Goal: Task Accomplishment & Management: Manage account settings

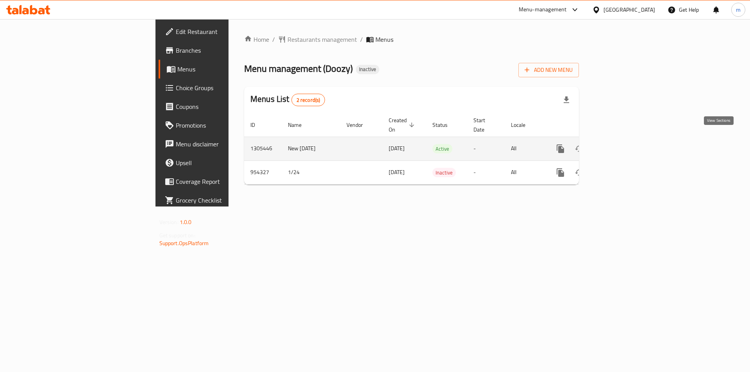
click at [626, 145] on link "enhanced table" at bounding box center [616, 148] width 19 height 19
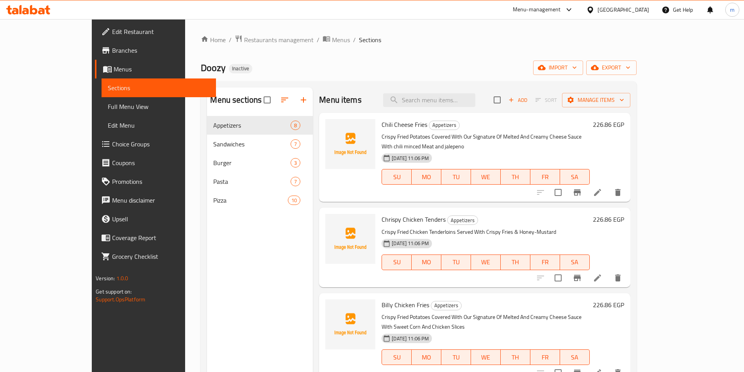
click at [624, 128] on h6 "226.86 EGP" at bounding box center [608, 124] width 31 height 11
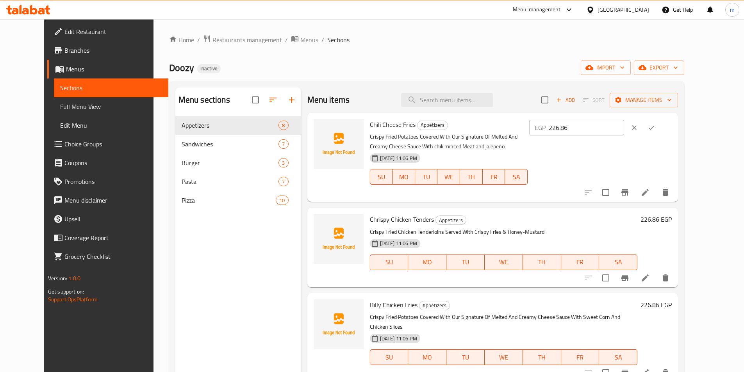
click at [642, 159] on div "EGP 226.86 ​" at bounding box center [600, 157] width 144 height 77
click at [672, 222] on h6 "226.86 EGP" at bounding box center [656, 219] width 31 height 11
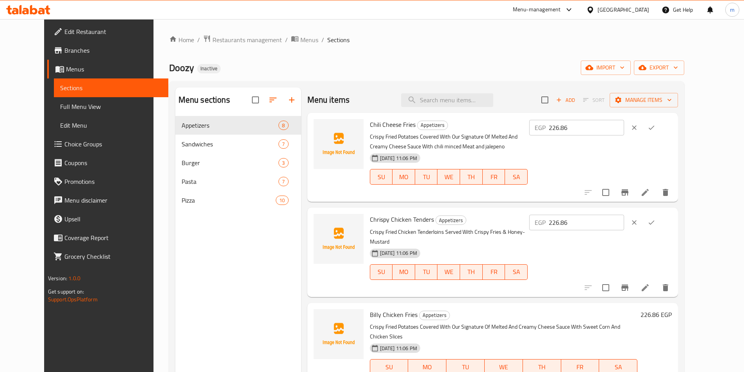
click at [637, 223] on icon "clear" at bounding box center [634, 222] width 5 height 5
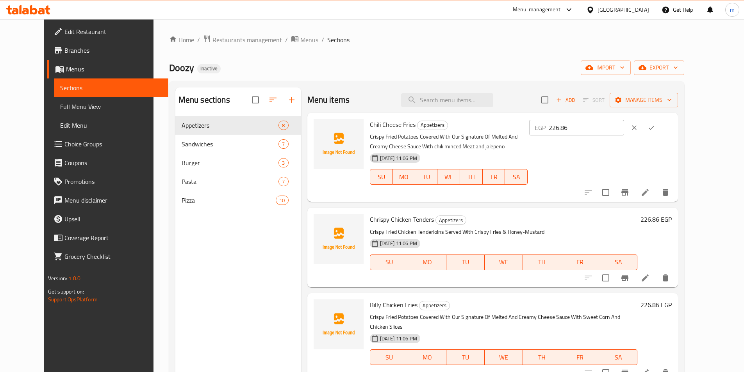
click at [643, 135] on button "clear" at bounding box center [634, 127] width 17 height 17
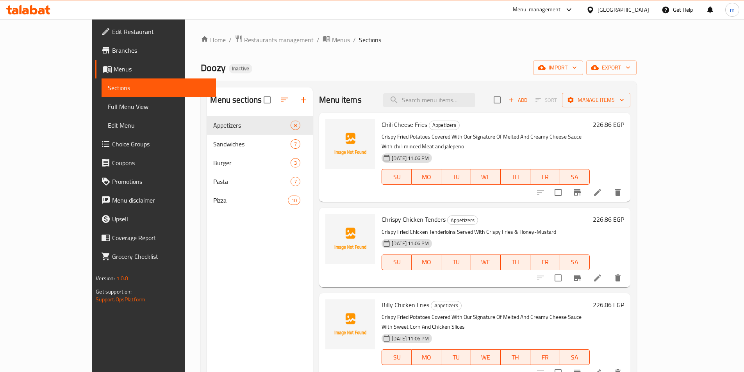
click at [112, 165] on span "Coupons" at bounding box center [161, 162] width 98 height 9
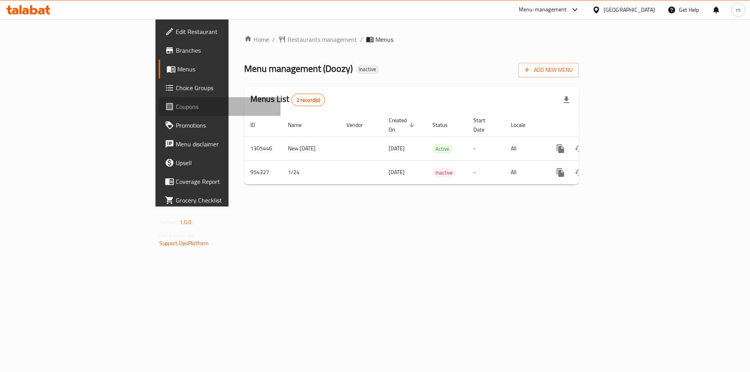
click at [176, 104] on span "Coupons" at bounding box center [225, 106] width 99 height 9
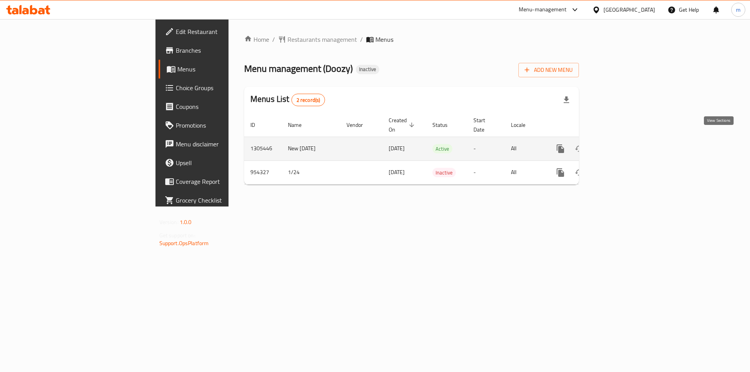
click at [626, 139] on link "enhanced table" at bounding box center [616, 148] width 19 height 19
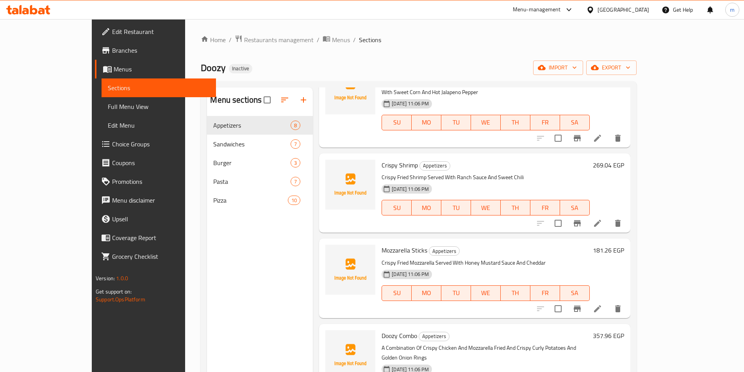
click at [636, 60] on div "Home / Restaurants management / Menus / Sections Doozy Inactive import export M…" at bounding box center [419, 250] width 436 height 431
click at [577, 64] on span "import" at bounding box center [557, 68] width 37 height 10
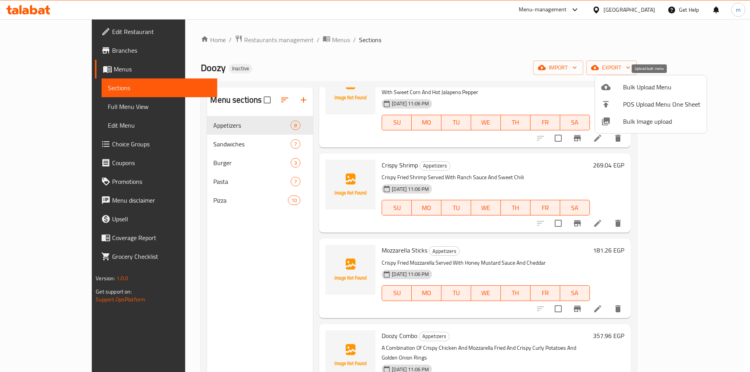
click at [629, 91] on span "Bulk Upload Menu" at bounding box center [661, 86] width 77 height 9
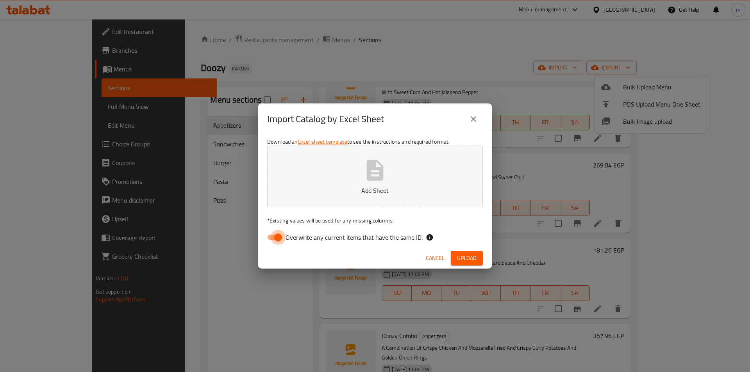
click at [273, 238] on input "Overwrite any current items that have the same ID." at bounding box center [278, 237] width 45 height 15
checkbox input "false"
click at [463, 259] on span "Upload" at bounding box center [467, 259] width 20 height 10
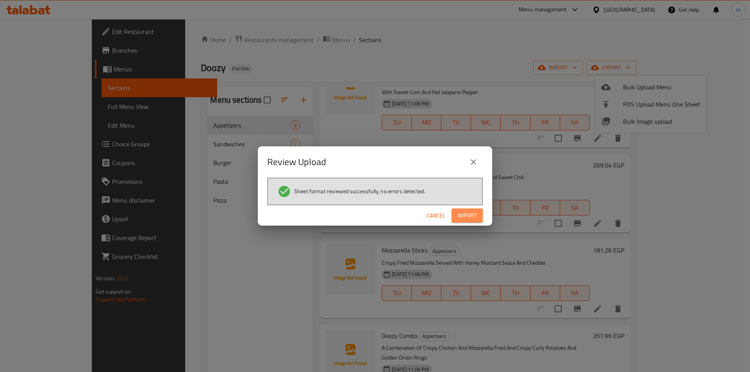
click at [473, 219] on span "Import" at bounding box center [467, 216] width 19 height 10
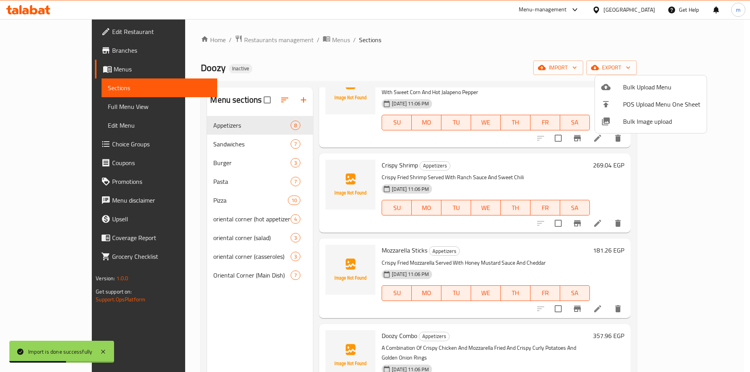
click at [214, 218] on div at bounding box center [375, 186] width 750 height 372
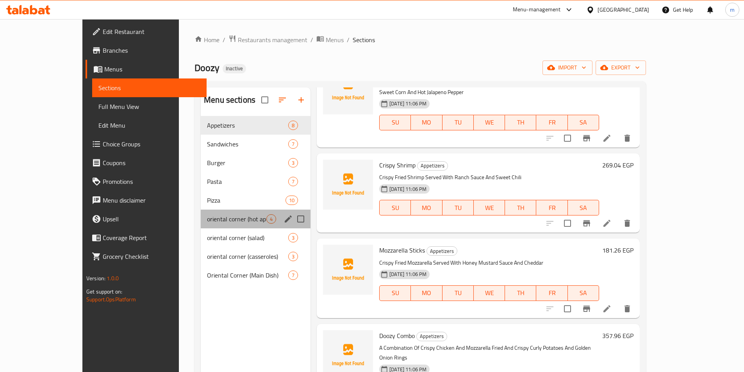
click at [201, 213] on div "oriental corner (hot appetizers) 4" at bounding box center [256, 219] width 110 height 19
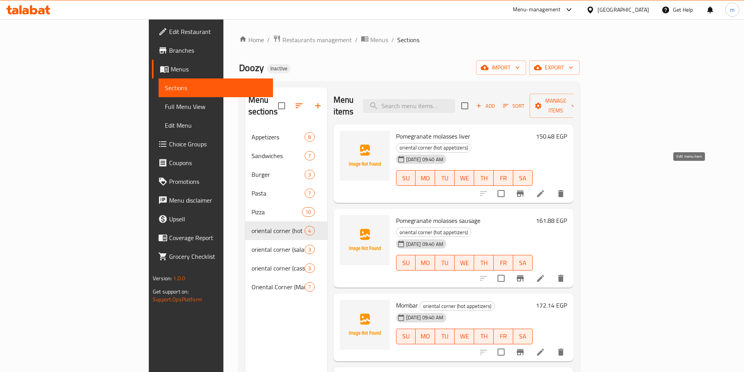
click at [544, 190] on icon at bounding box center [540, 193] width 7 height 7
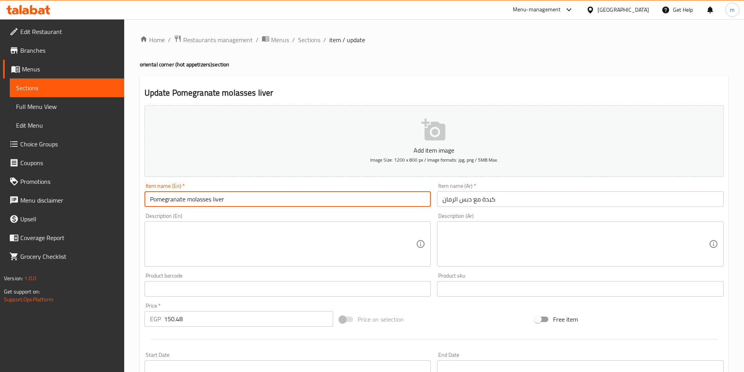
click at [170, 199] on input "Pomegranate molasses liver" at bounding box center [288, 199] width 287 height 16
click at [171, 199] on input "Pomegranate molasses liver" at bounding box center [288, 199] width 287 height 16
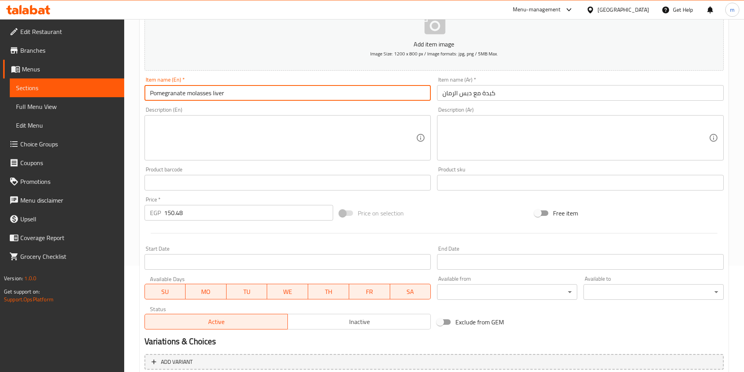
scroll to position [173, 0]
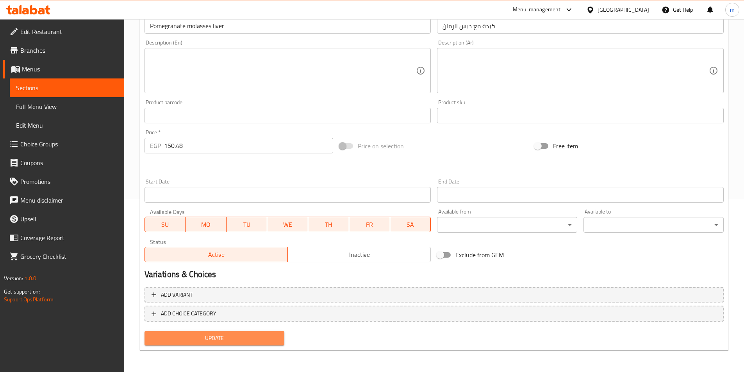
click at [264, 343] on span "Update" at bounding box center [215, 339] width 128 height 10
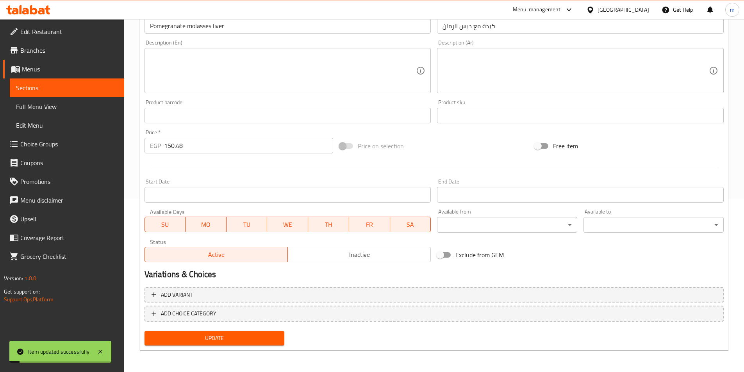
scroll to position [0, 0]
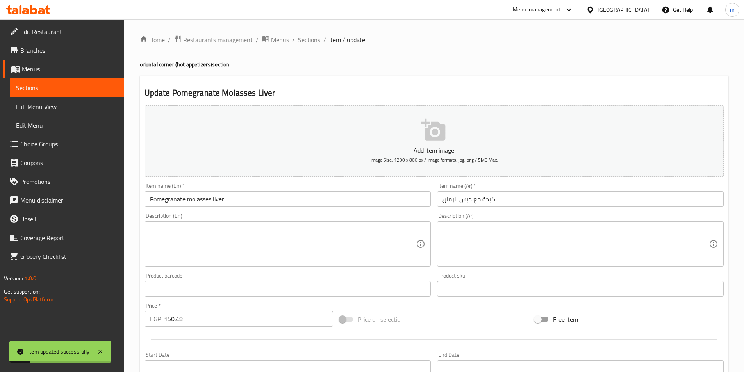
click at [308, 40] on span "Sections" at bounding box center [309, 39] width 22 height 9
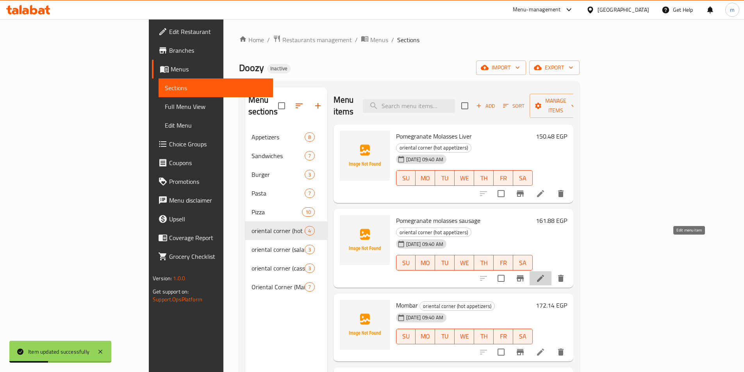
click at [545, 274] on icon at bounding box center [540, 278] width 9 height 9
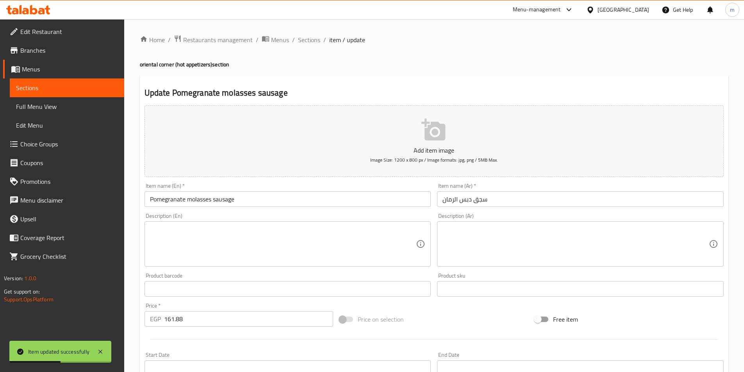
click at [193, 196] on input "Pomegranate molasses sausage" at bounding box center [288, 199] width 287 height 16
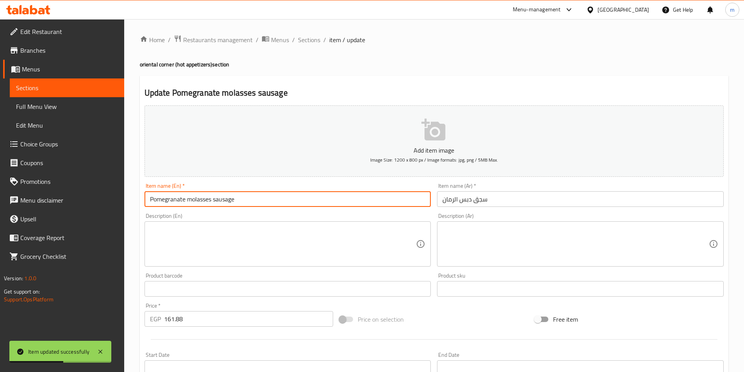
click at [193, 196] on input "Pomegranate molasses sausage" at bounding box center [288, 199] width 287 height 16
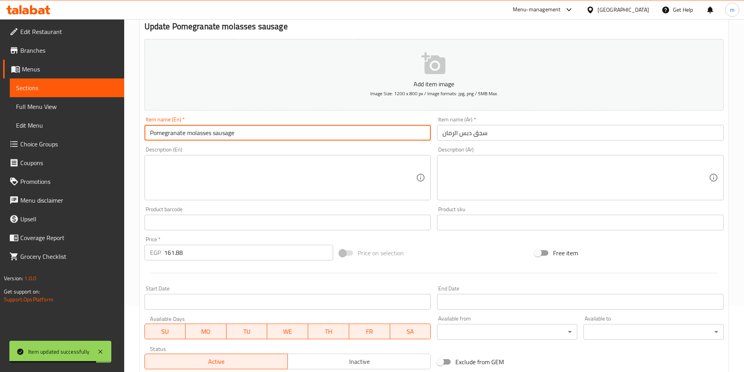
scroll to position [173, 0]
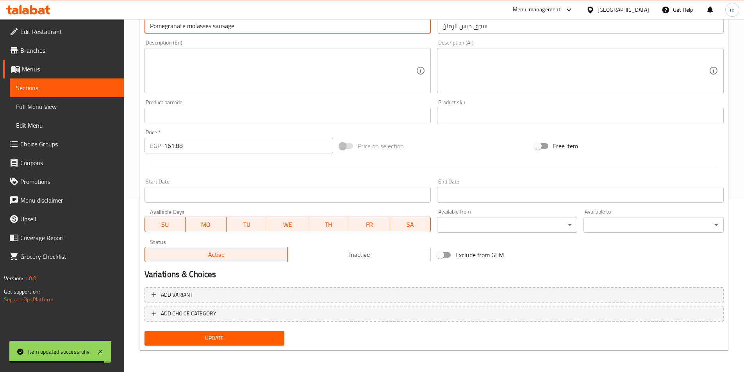
click at [275, 334] on span "Update" at bounding box center [215, 339] width 128 height 10
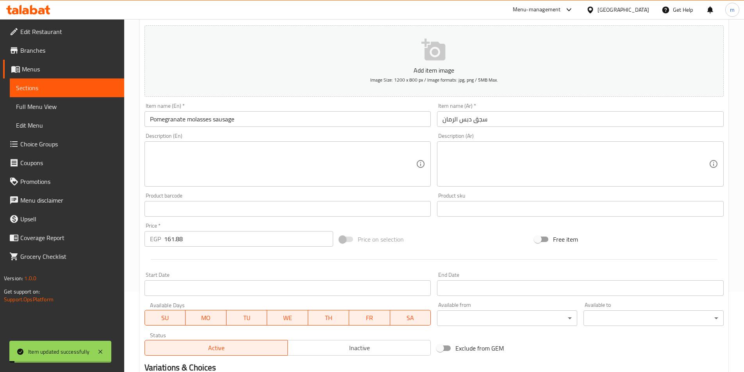
scroll to position [0, 0]
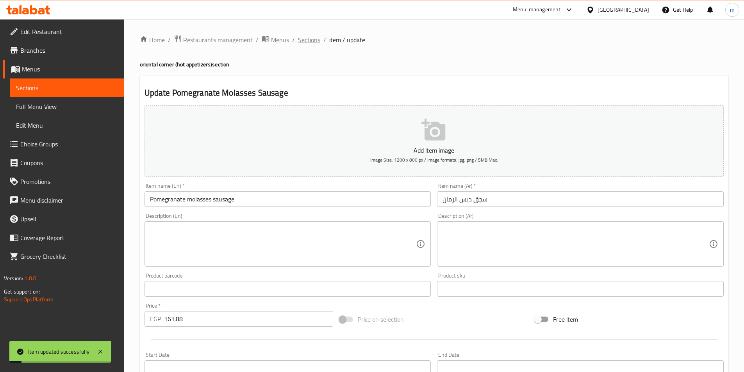
click at [305, 42] on span "Sections" at bounding box center [309, 39] width 22 height 9
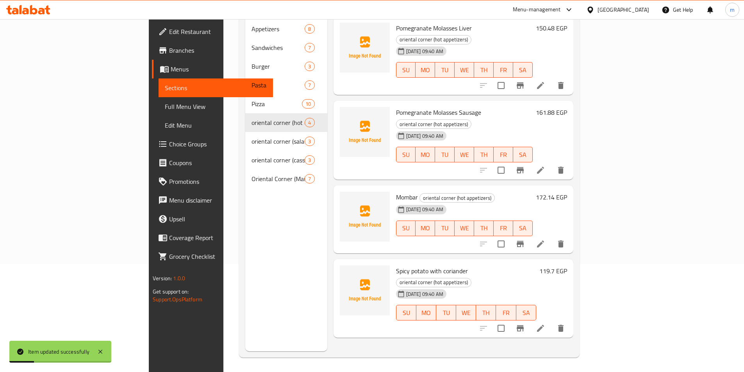
scroll to position [109, 0]
click at [544, 324] on icon at bounding box center [540, 327] width 7 height 7
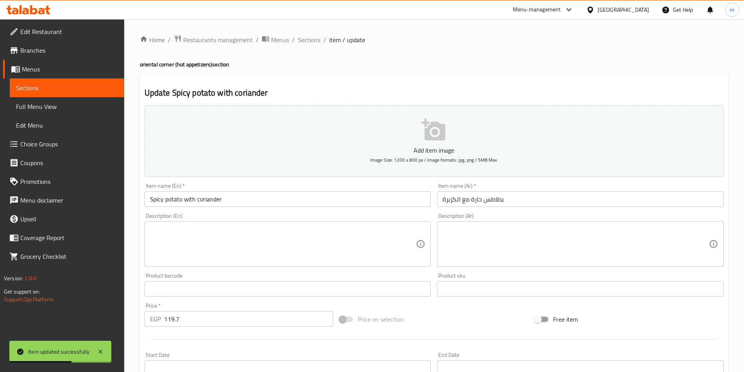
click at [173, 194] on input "Spicy potato with coriander" at bounding box center [288, 199] width 287 height 16
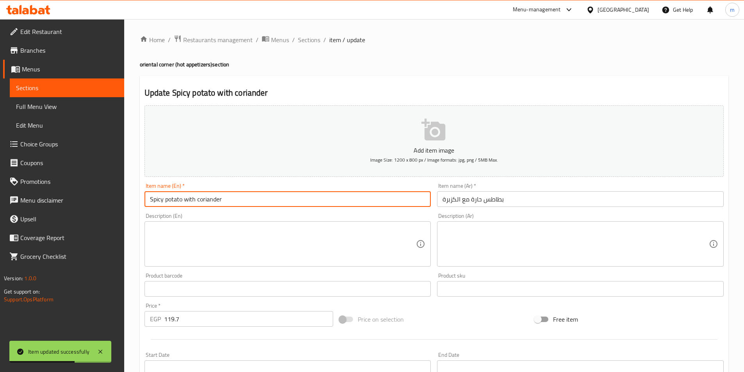
click at [173, 194] on input "Spicy potato with coriander" at bounding box center [288, 199] width 287 height 16
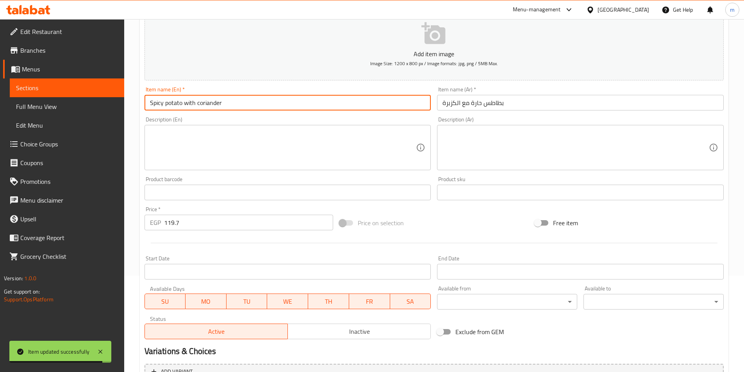
scroll to position [173, 0]
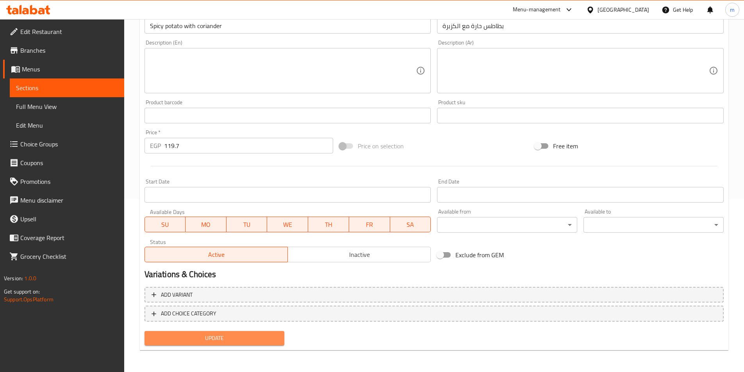
click at [266, 331] on button "Update" at bounding box center [215, 338] width 140 height 14
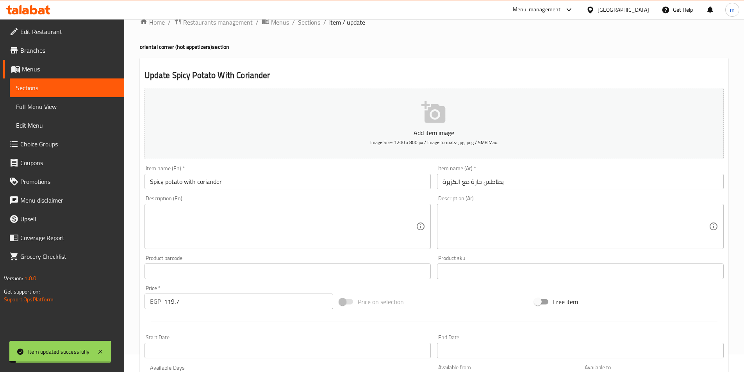
scroll to position [0, 0]
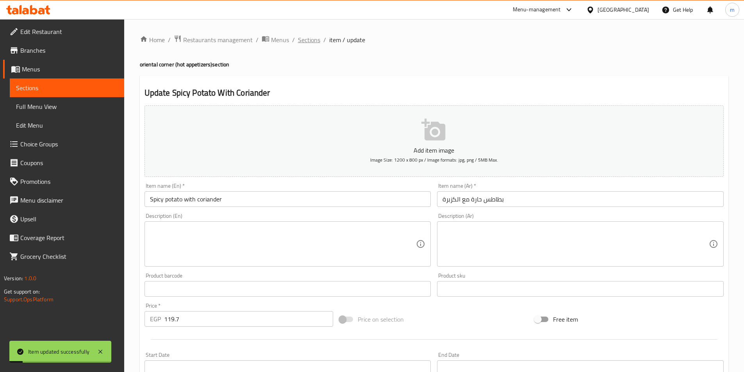
click at [307, 36] on span "Sections" at bounding box center [309, 39] width 22 height 9
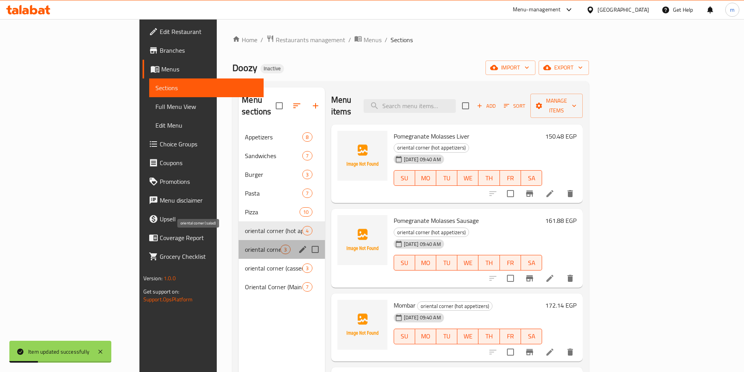
click at [245, 245] on span "oriental corner (salad)" at bounding box center [263, 249] width 36 height 9
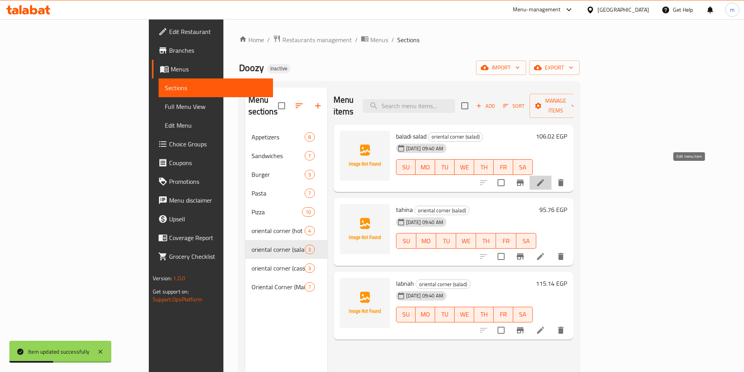
click at [544, 179] on icon at bounding box center [540, 182] width 7 height 7
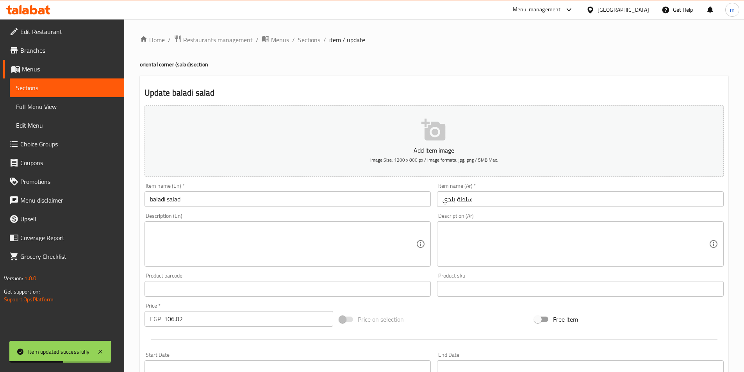
click at [161, 200] on input "baladi salad" at bounding box center [288, 199] width 287 height 16
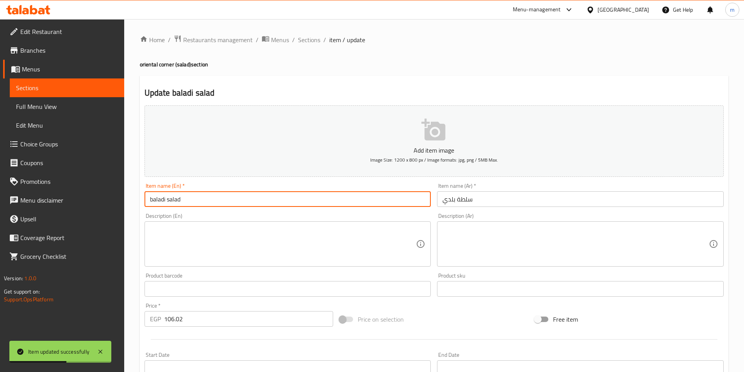
click at [161, 200] on input "baladi salad" at bounding box center [288, 199] width 287 height 16
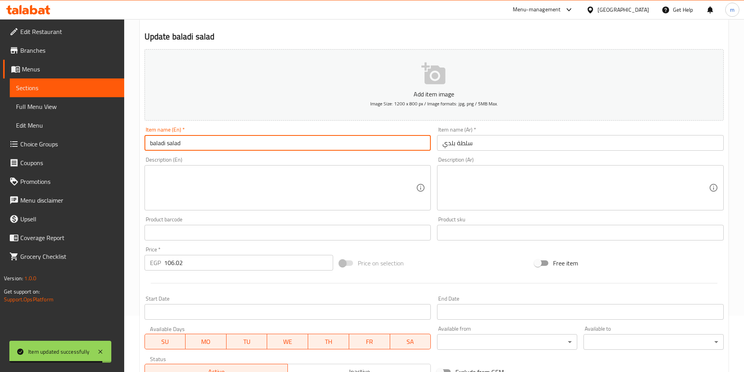
scroll to position [156, 0]
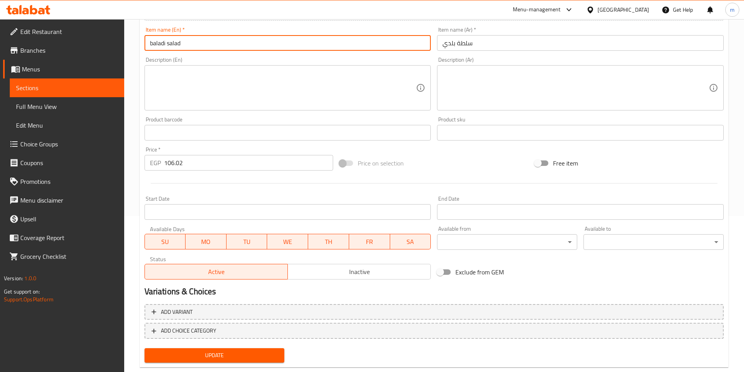
click at [444, 43] on input "سلطة بلدي" at bounding box center [580, 43] width 287 height 16
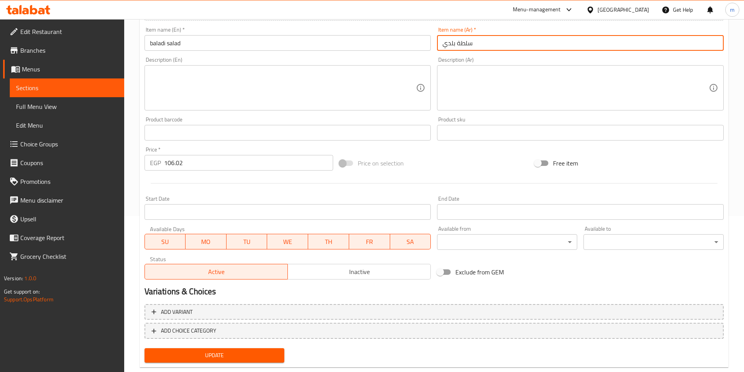
click at [444, 43] on input "سلطة بلدي" at bounding box center [580, 43] width 287 height 16
click at [456, 43] on input "سلطة بلدي" at bounding box center [580, 43] width 287 height 16
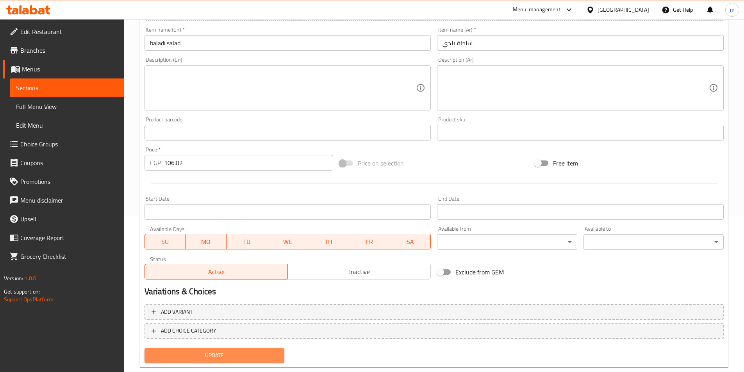
click at [281, 352] on button "Update" at bounding box center [215, 355] width 140 height 14
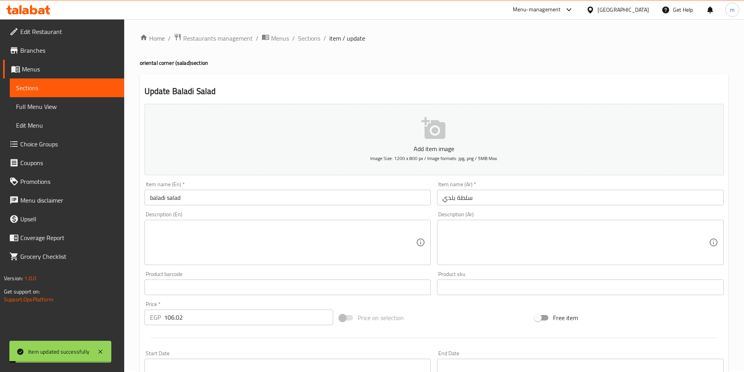
scroll to position [0, 0]
click at [314, 40] on span "Sections" at bounding box center [309, 39] width 22 height 9
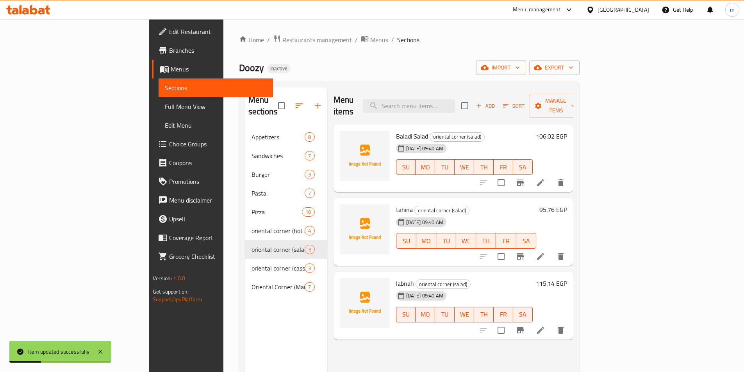
click at [544, 253] on icon at bounding box center [540, 256] width 7 height 7
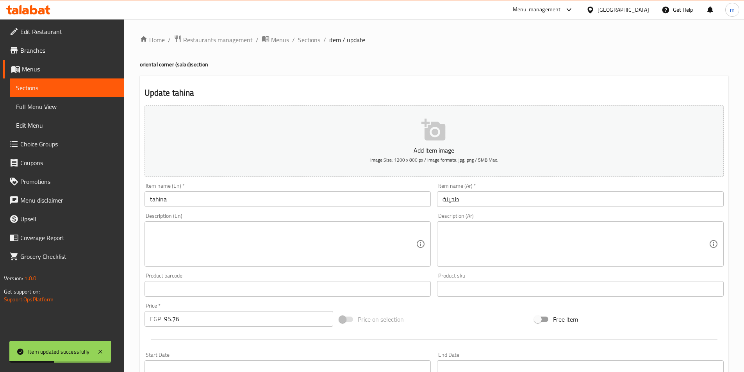
click at [163, 200] on input "tahina" at bounding box center [288, 199] width 287 height 16
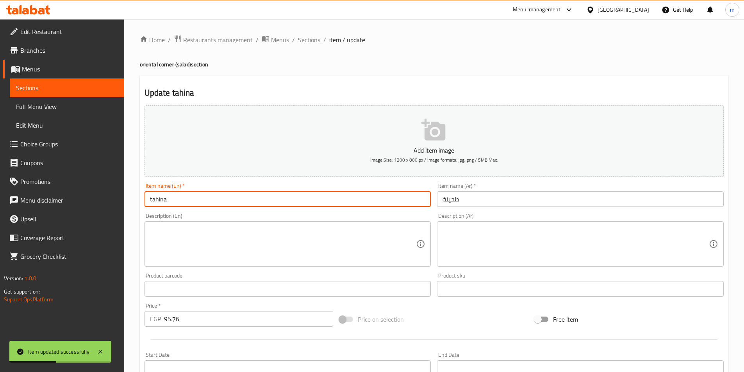
click at [163, 200] on input "tahina" at bounding box center [288, 199] width 287 height 16
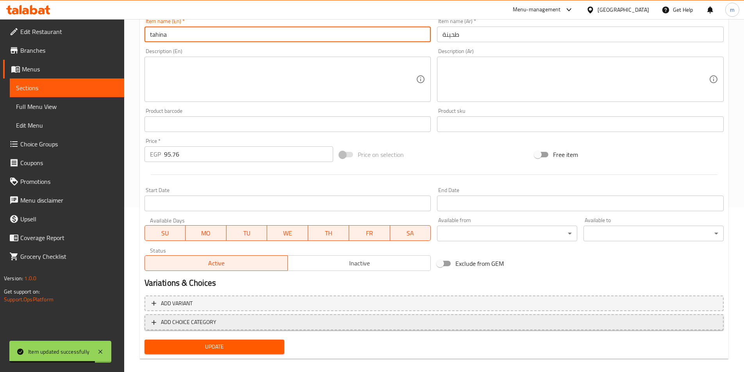
scroll to position [173, 0]
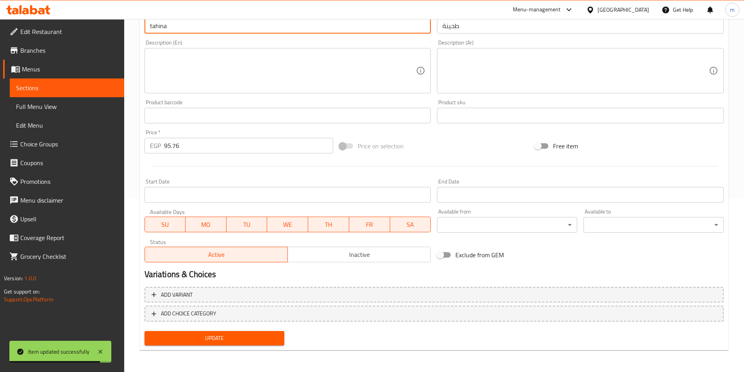
click at [216, 334] on span "Update" at bounding box center [215, 339] width 128 height 10
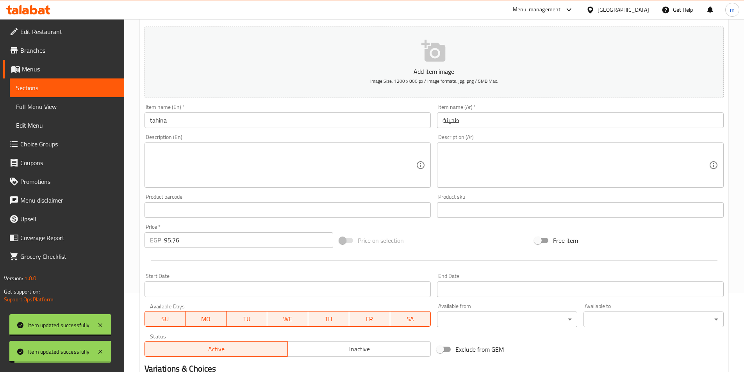
scroll to position [0, 0]
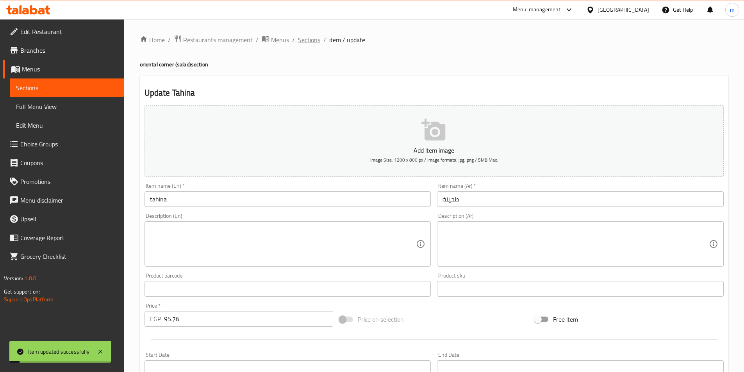
click at [305, 37] on span "Sections" at bounding box center [309, 39] width 22 height 9
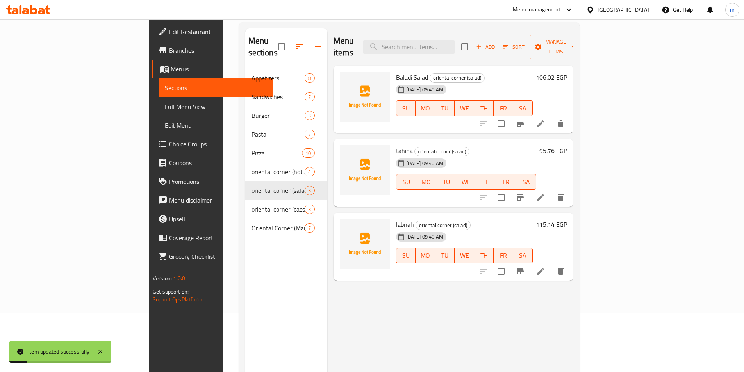
scroll to position [104, 0]
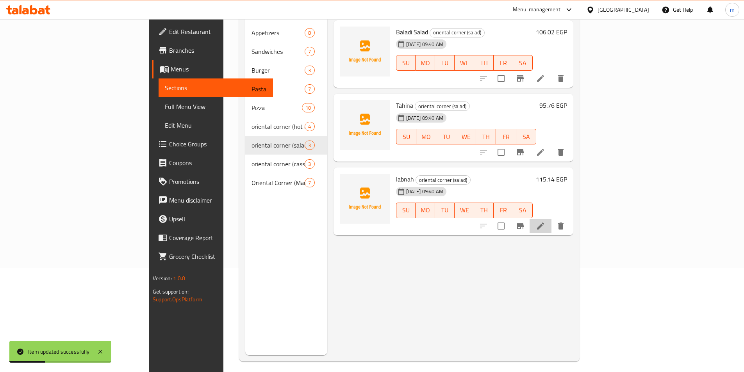
click at [552, 219] on li at bounding box center [541, 226] width 22 height 14
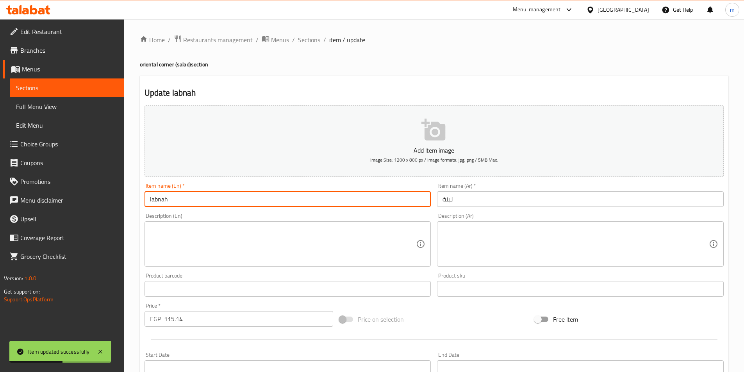
click at [162, 198] on input "labnah" at bounding box center [288, 199] width 287 height 16
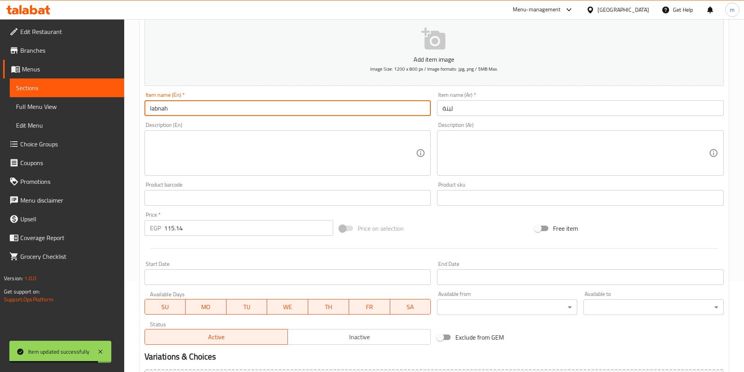
scroll to position [173, 0]
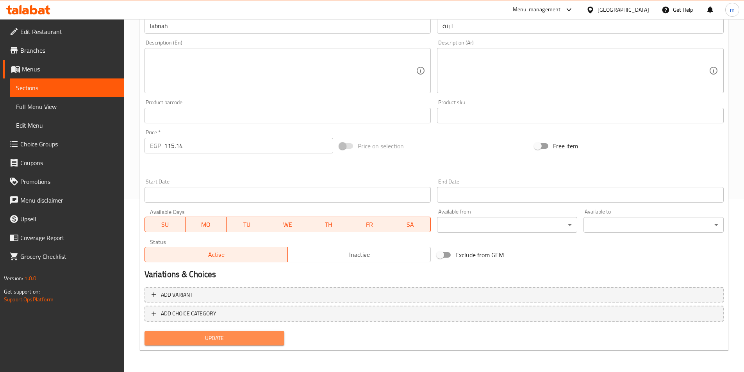
click at [234, 339] on span "Update" at bounding box center [215, 339] width 128 height 10
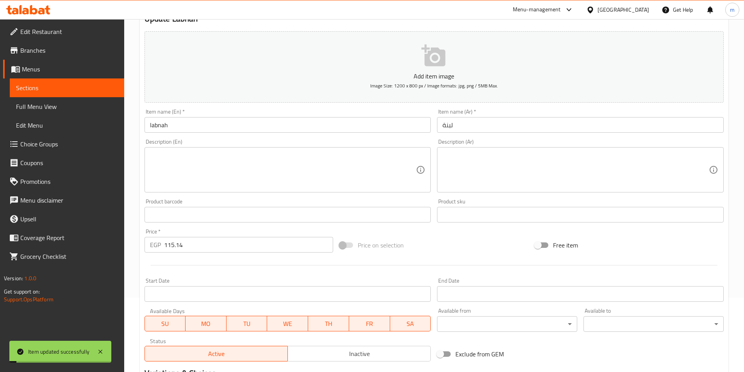
scroll to position [0, 0]
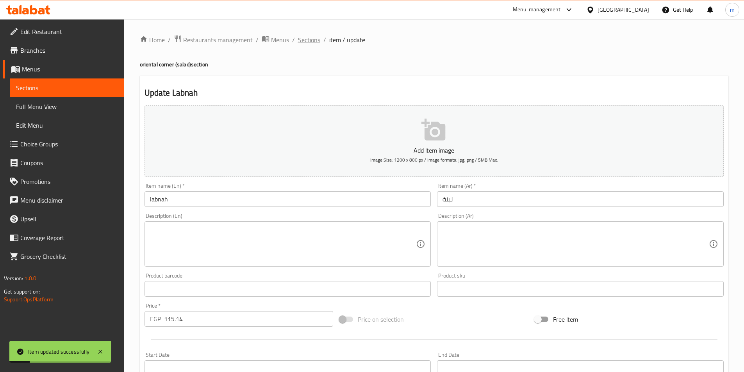
click at [312, 37] on span "Sections" at bounding box center [309, 39] width 22 height 9
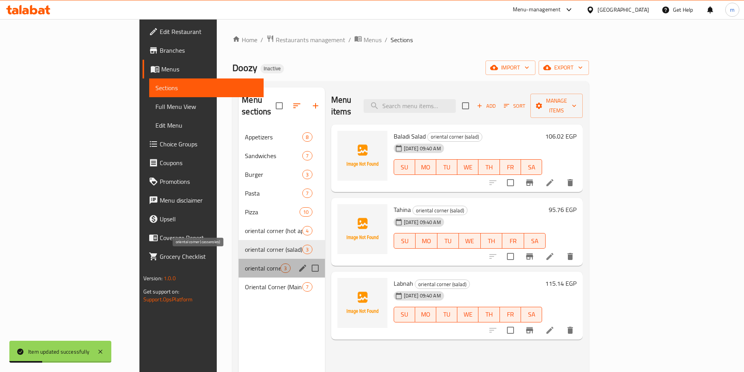
click at [245, 264] on span "oriental corner (casseroles)" at bounding box center [263, 268] width 36 height 9
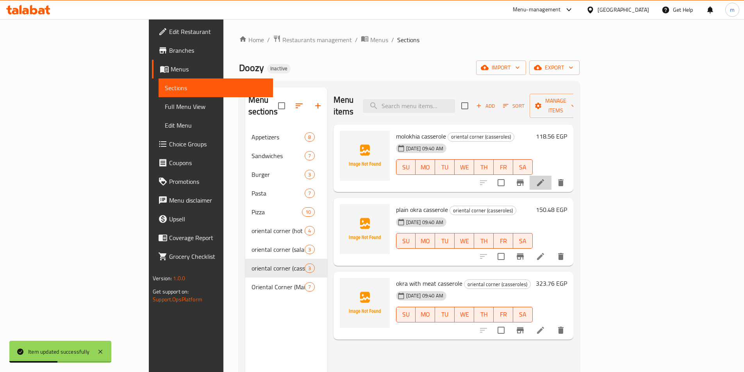
click at [552, 178] on li at bounding box center [541, 183] width 22 height 14
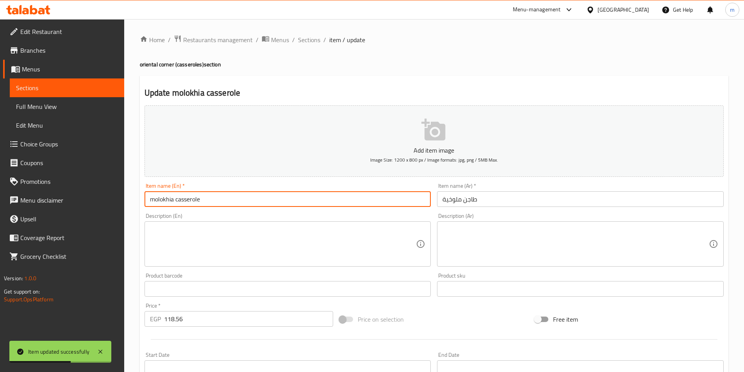
click at [196, 202] on input "molokhia casserole" at bounding box center [288, 199] width 287 height 16
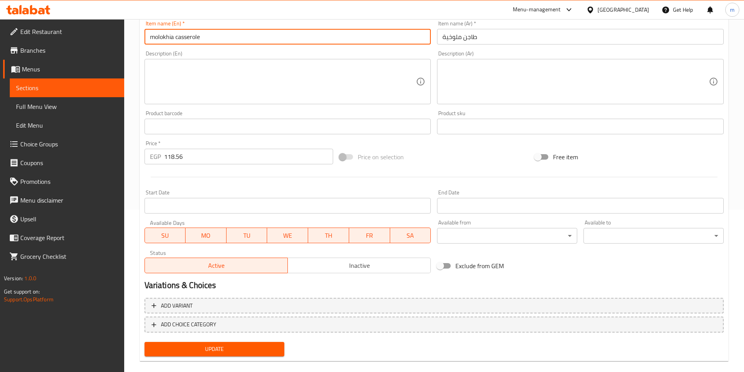
scroll to position [173, 0]
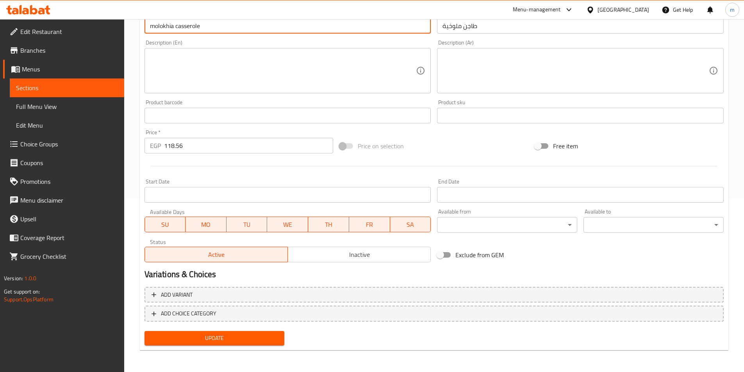
click at [273, 332] on button "Update" at bounding box center [215, 338] width 140 height 14
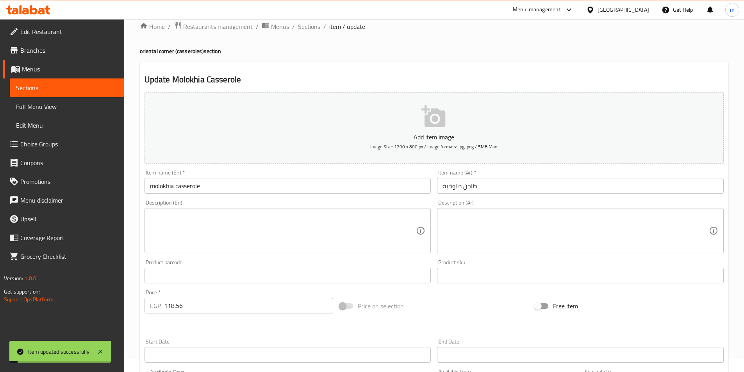
scroll to position [0, 0]
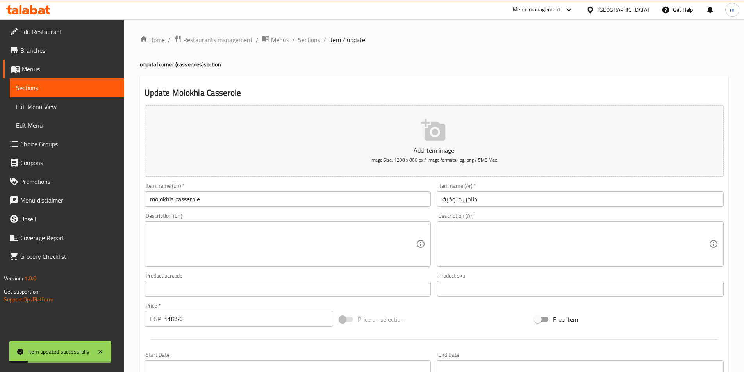
click at [313, 43] on span "Sections" at bounding box center [309, 39] width 22 height 9
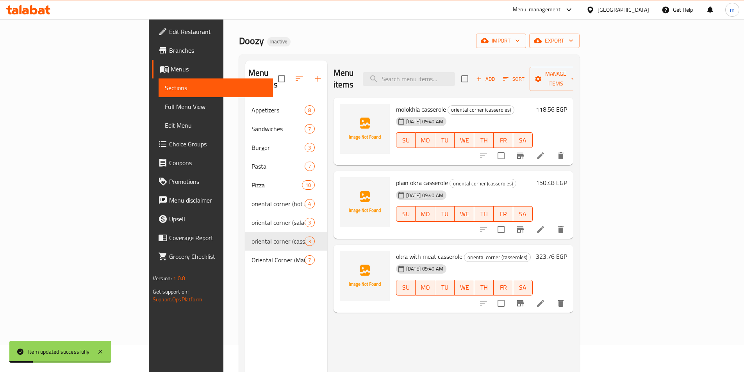
scroll to position [52, 0]
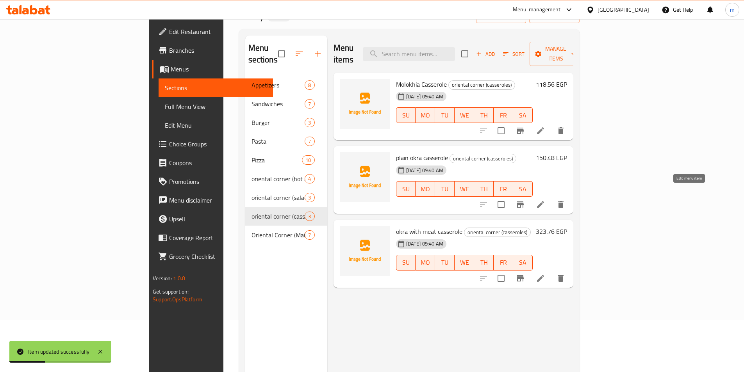
click at [544, 201] on icon at bounding box center [540, 204] width 7 height 7
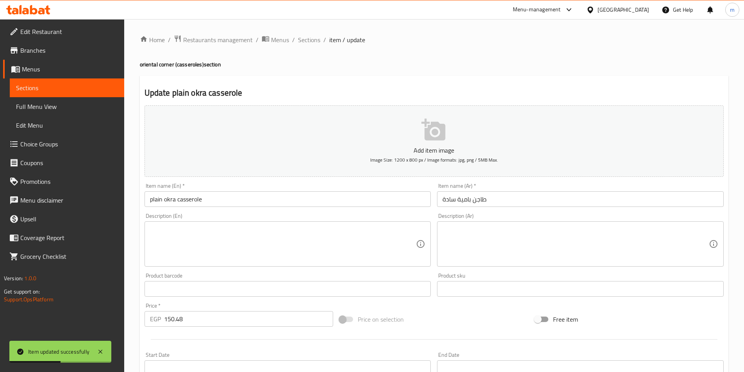
click at [183, 204] on input "plain okra casserole" at bounding box center [288, 199] width 287 height 16
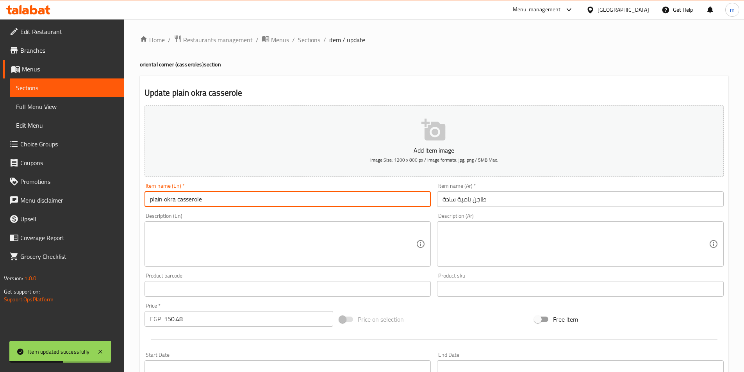
click at [183, 204] on input "plain okra casserole" at bounding box center [288, 199] width 287 height 16
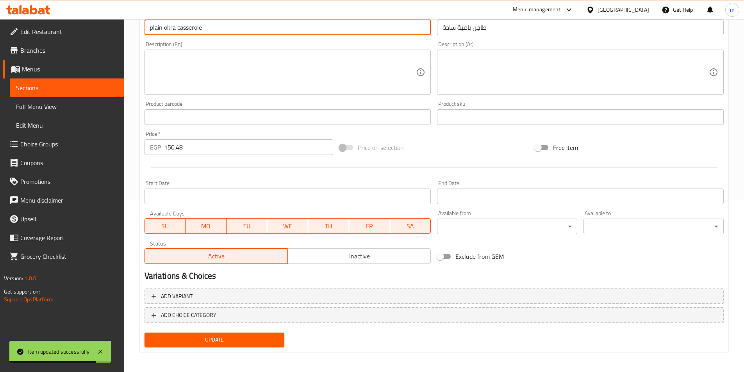
scroll to position [173, 0]
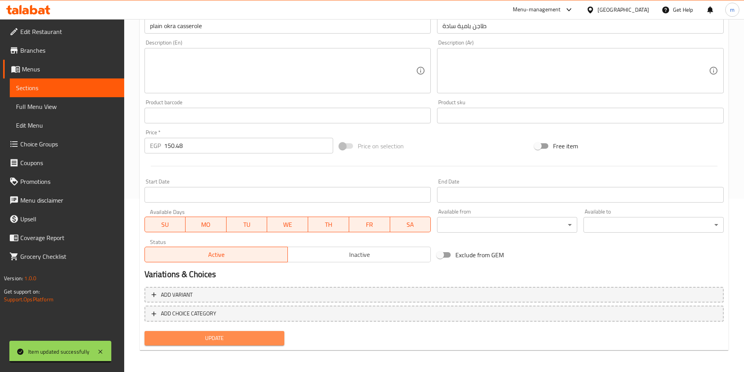
click at [267, 338] on span "Update" at bounding box center [215, 339] width 128 height 10
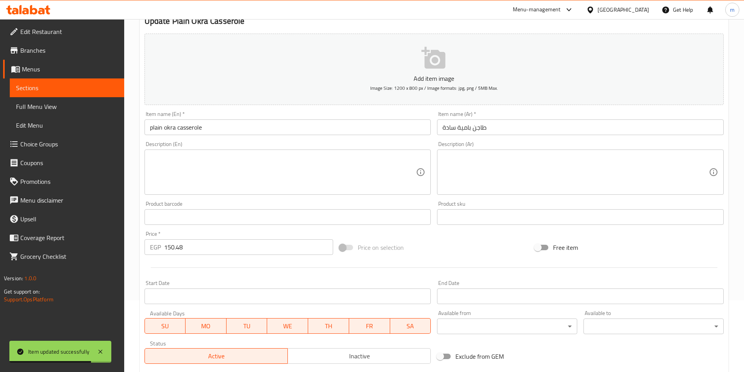
scroll to position [0, 0]
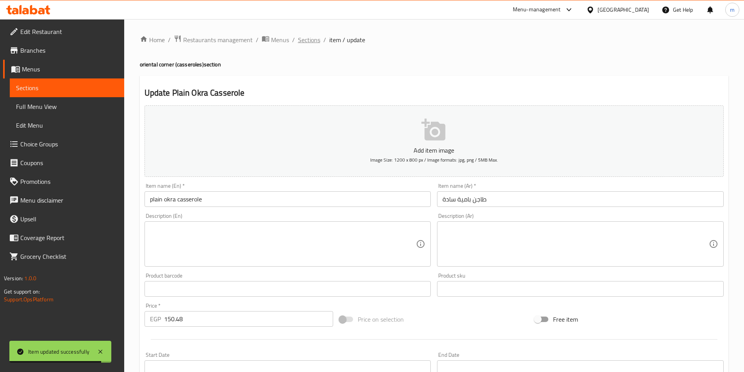
click at [311, 43] on span "Sections" at bounding box center [309, 39] width 22 height 9
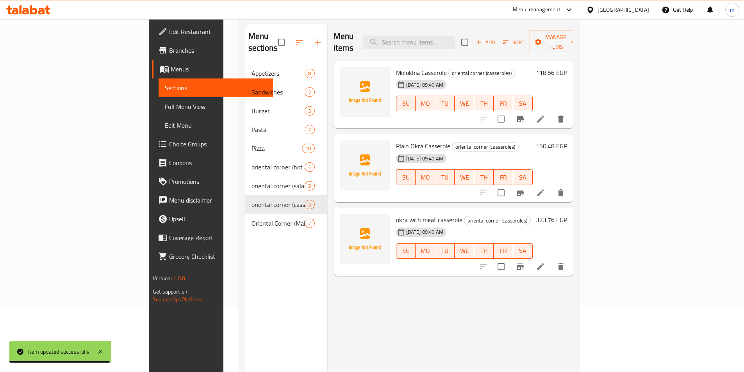
scroll to position [109, 0]
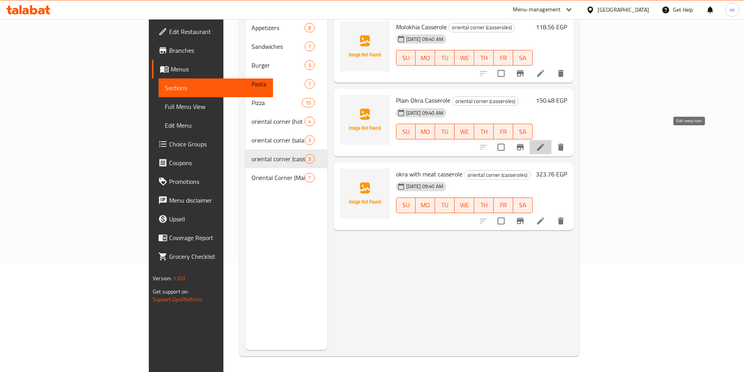
click at [545, 143] on icon at bounding box center [540, 147] width 9 height 9
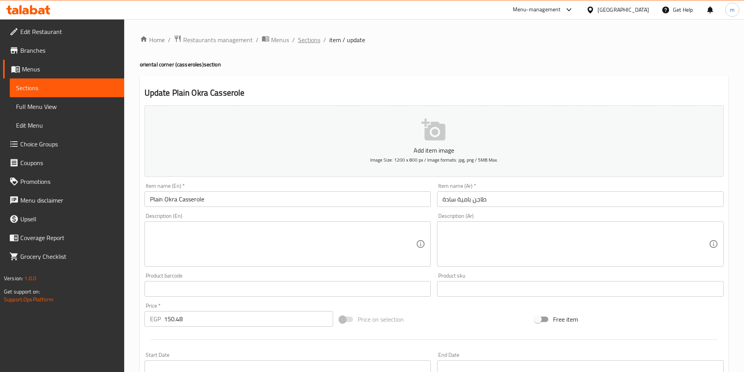
click at [304, 44] on span "Sections" at bounding box center [309, 39] width 22 height 9
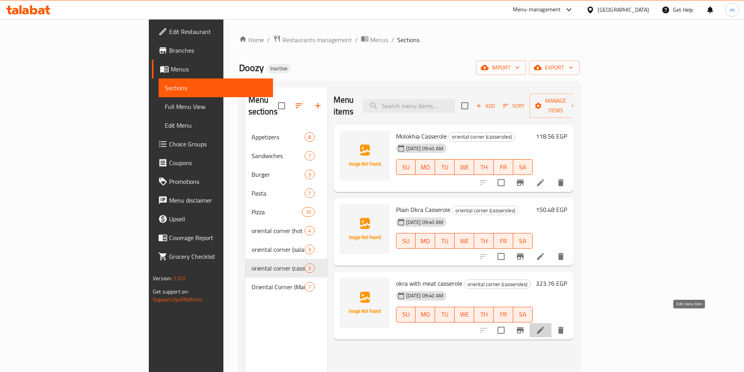
click at [545, 326] on icon at bounding box center [540, 330] width 9 height 9
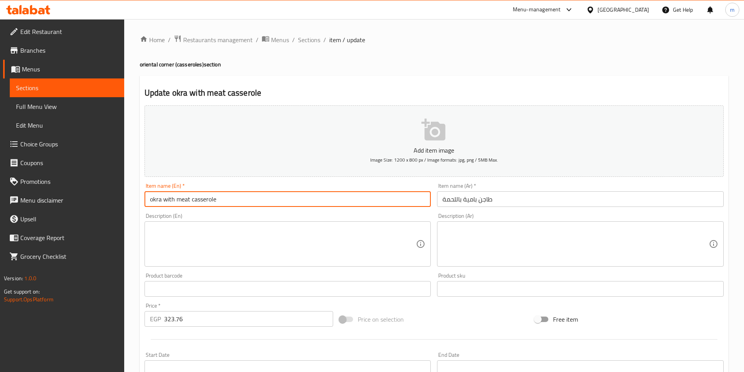
click at [203, 201] on input "okra with meat casserole" at bounding box center [288, 199] width 287 height 16
click at [445, 202] on input "طاجن بامية باللحمة" at bounding box center [580, 199] width 287 height 16
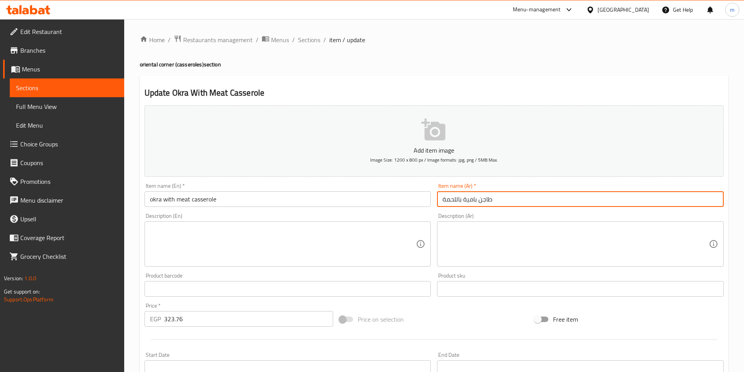
click at [441, 203] on input "طاجن بامية باللحمة" at bounding box center [580, 199] width 287 height 16
click at [450, 202] on input "طاجن بامية باللحمة" at bounding box center [580, 199] width 287 height 16
click at [603, 198] on input "طاجن بامية باللحمة" at bounding box center [580, 199] width 287 height 16
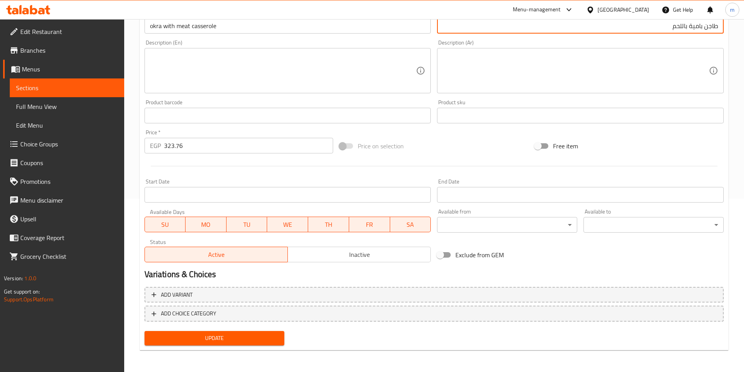
type input "طاجن بامية باللحم"
click at [275, 337] on span "Update" at bounding box center [215, 339] width 128 height 10
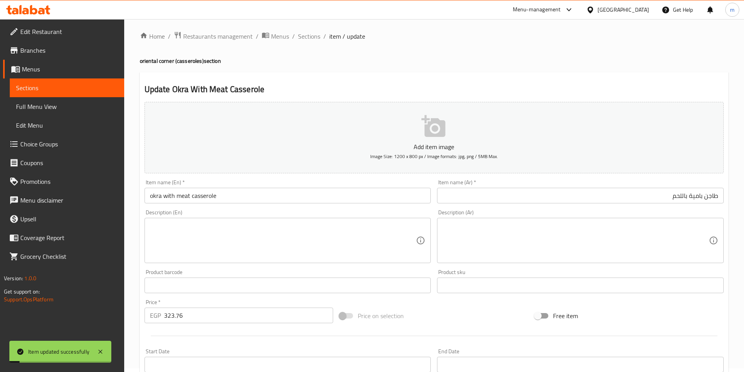
scroll to position [0, 0]
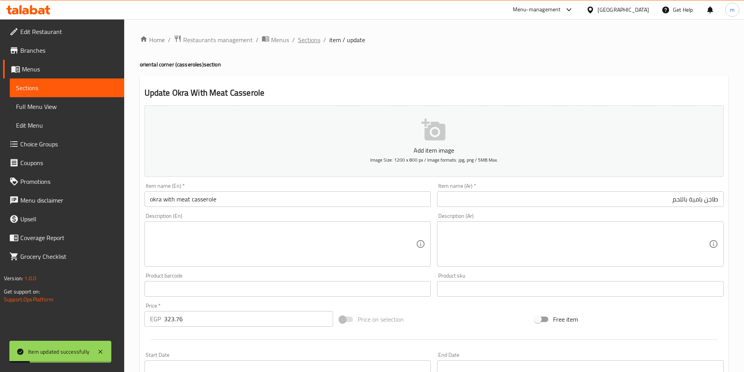
click at [313, 40] on span "Sections" at bounding box center [309, 39] width 22 height 9
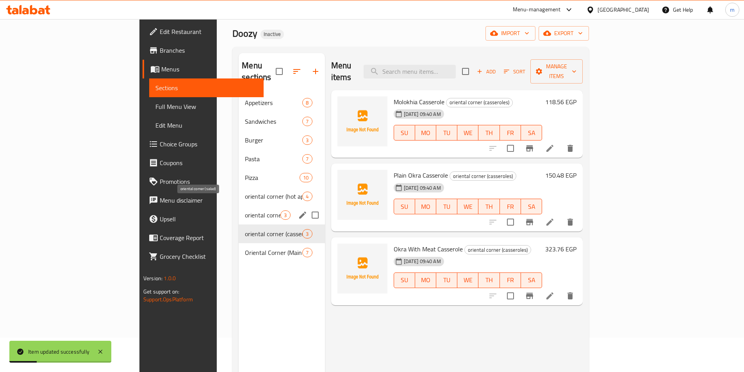
scroll to position [52, 0]
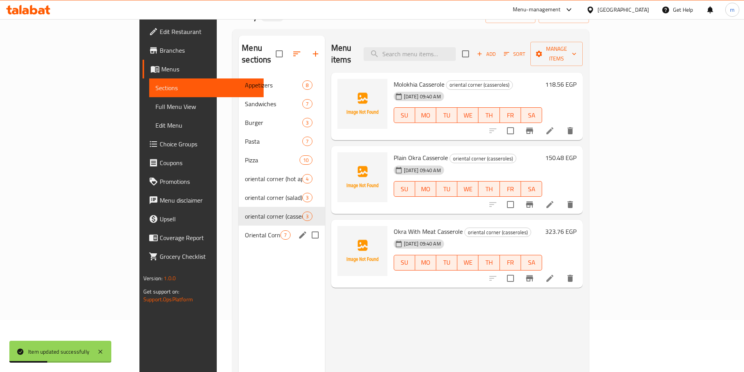
click at [245, 230] on span "Oriental Corner (Main Dish)" at bounding box center [263, 234] width 36 height 9
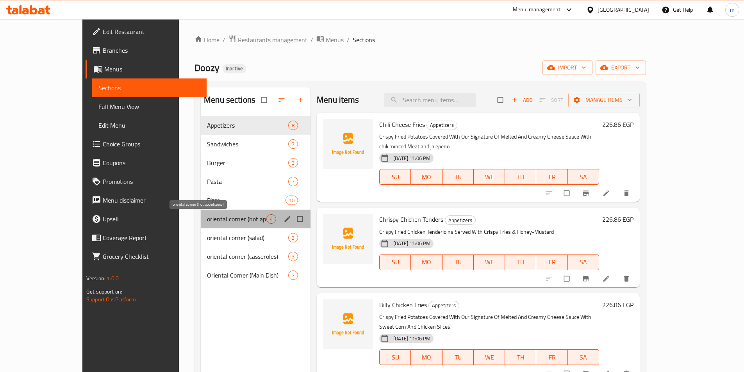
click at [207, 219] on span "oriental corner (hot appetizers)" at bounding box center [236, 218] width 59 height 9
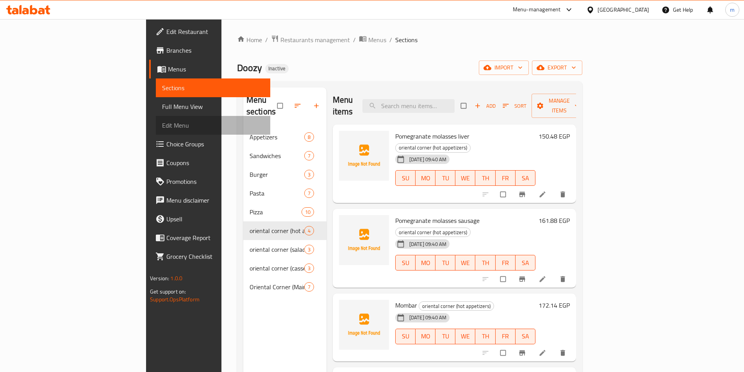
click at [156, 131] on link "Edit Menu" at bounding box center [213, 125] width 114 height 19
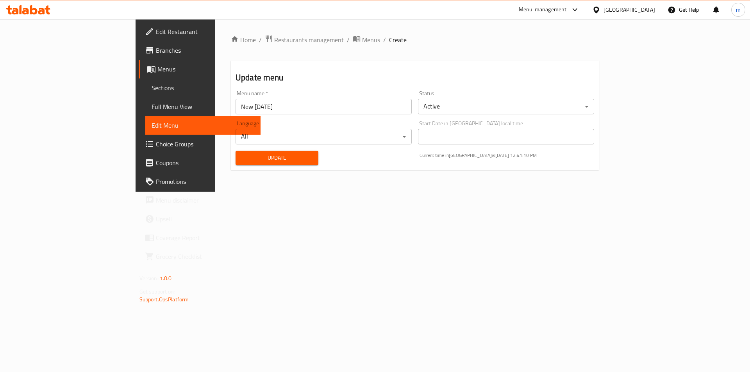
click at [152, 110] on span "Full Menu View" at bounding box center [203, 106] width 103 height 9
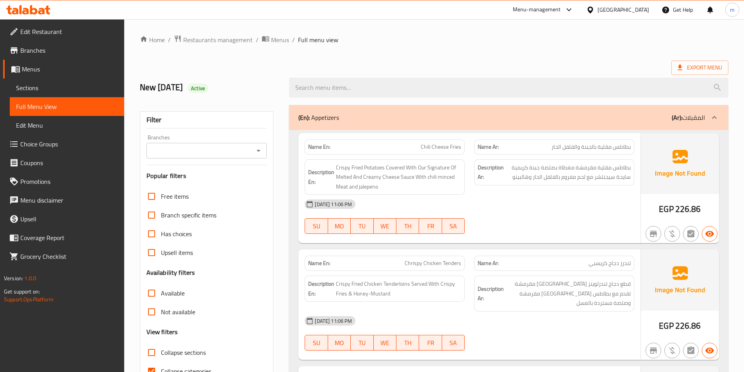
click at [185, 354] on span "Collapse sections" at bounding box center [183, 352] width 45 height 9
click at [161, 354] on input "Collapse sections" at bounding box center [151, 352] width 19 height 19
checkbox input "true"
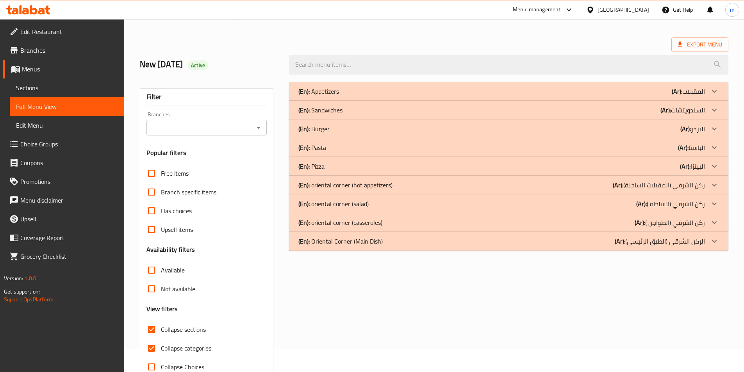
scroll to position [43, 0]
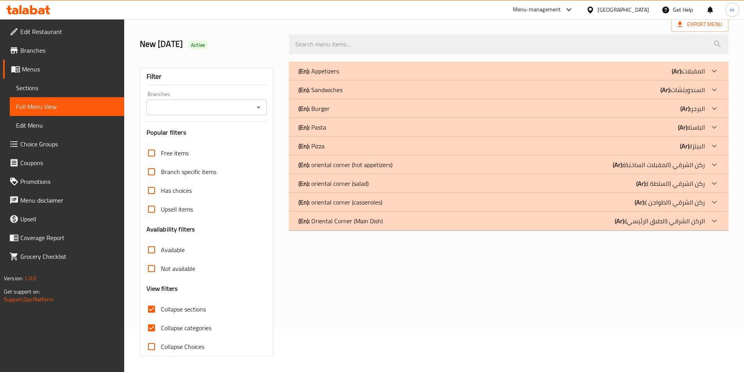
click at [198, 327] on span "Collapse categories" at bounding box center [186, 327] width 50 height 9
click at [161, 327] on input "Collapse categories" at bounding box center [151, 328] width 19 height 19
checkbox input "false"
click at [687, 76] on p "(Ar): ركن الشرقي (المقبلات الساخنة)" at bounding box center [688, 70] width 33 height 9
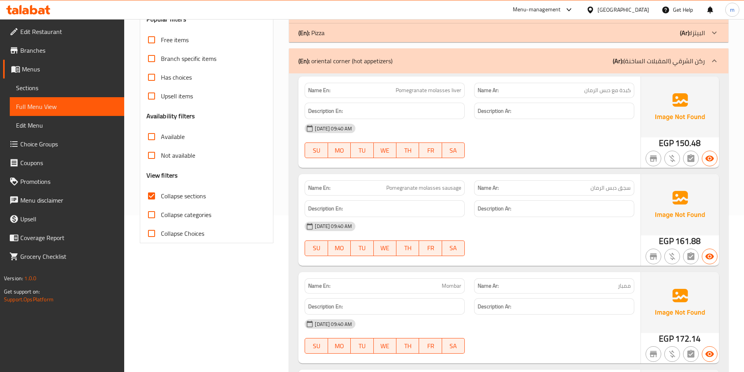
scroll to position [104, 0]
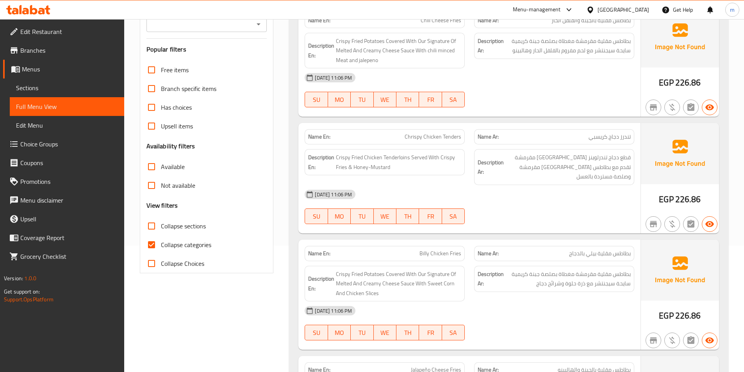
scroll to position [261, 0]
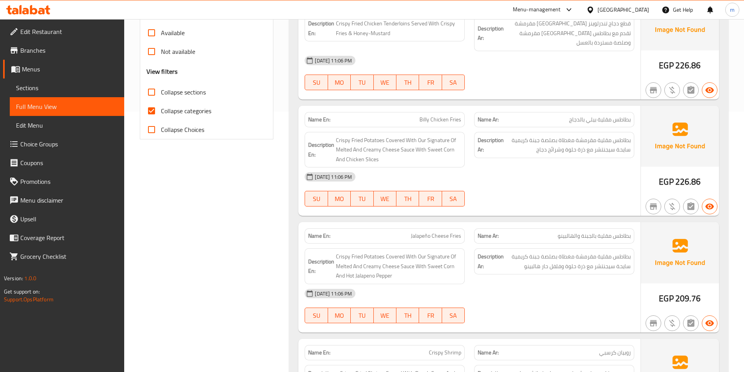
click at [180, 115] on span "Collapse categories" at bounding box center [186, 110] width 50 height 9
click at [161, 115] on input "Collapse categories" at bounding box center [151, 111] width 19 height 19
checkbox input "false"
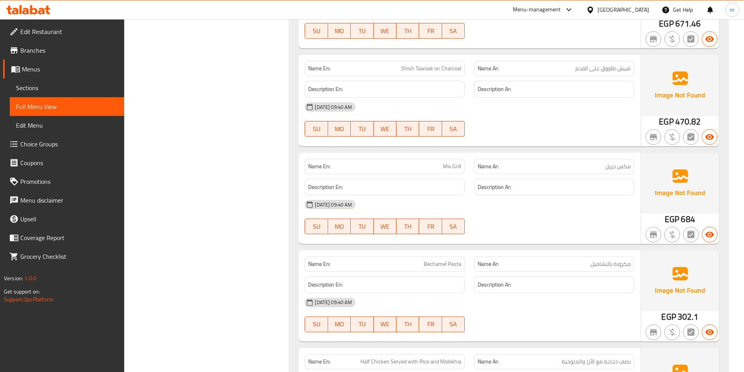
scroll to position [5928, 0]
